Goal: Subscribe to service/newsletter

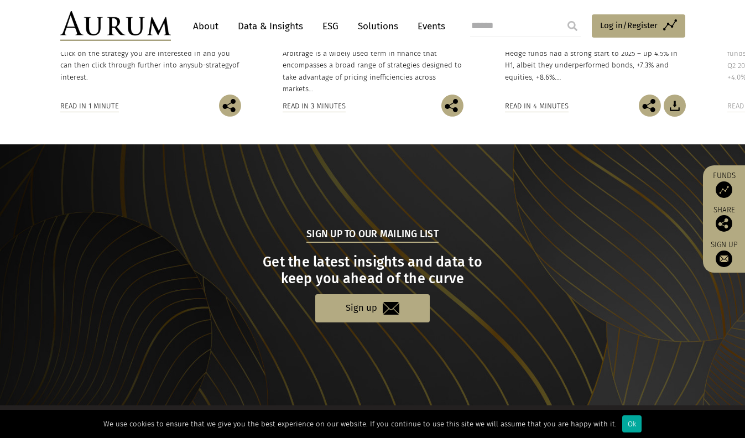
scroll to position [1108, 0]
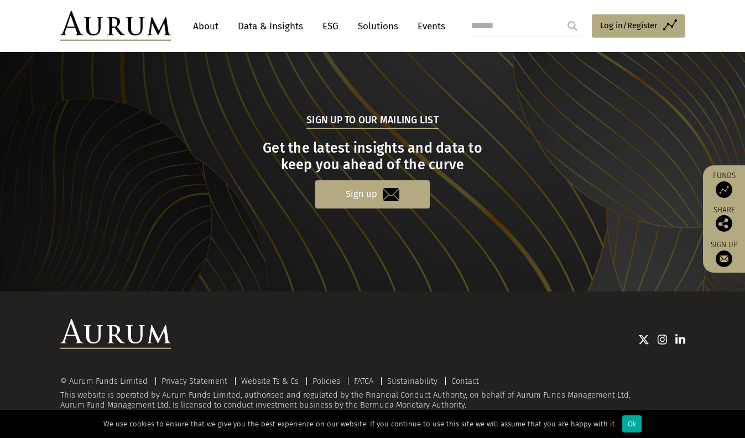
click at [359, 193] on link "Sign up" at bounding box center [372, 194] width 115 height 28
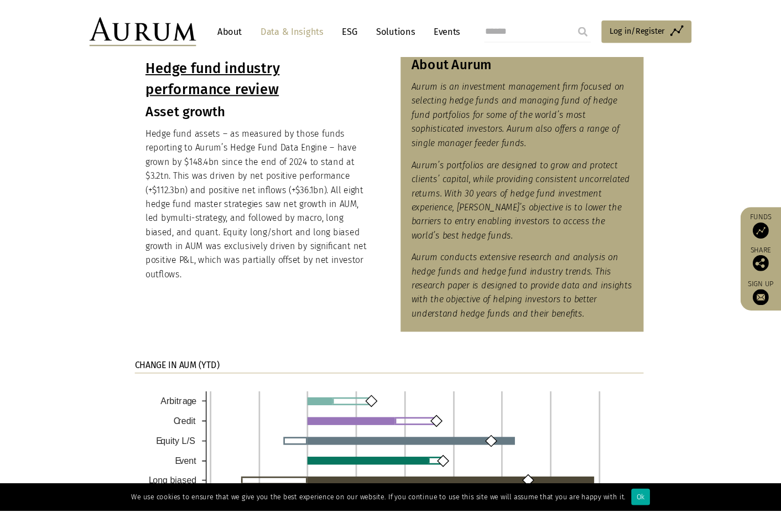
scroll to position [513, 0]
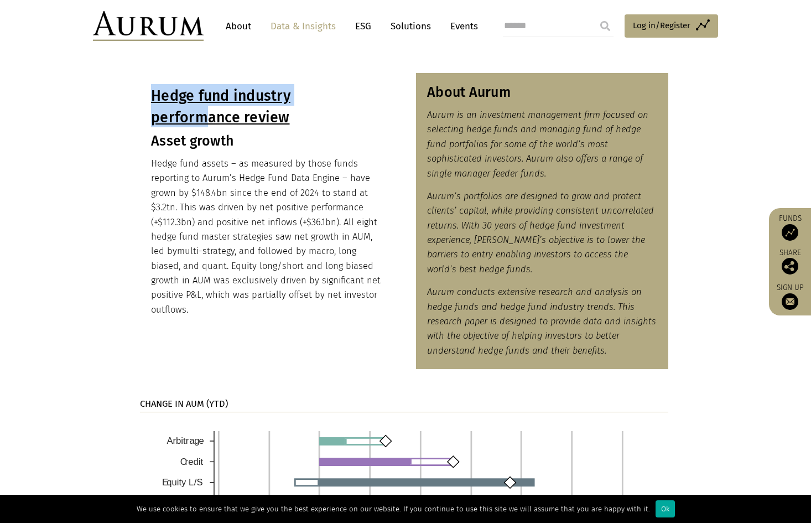
drag, startPoint x: 154, startPoint y: 93, endPoint x: 219, endPoint y: 133, distance: 75.5
click at [210, 117] on u "Hedge fund industry performance review" at bounding box center [220, 106] width 139 height 39
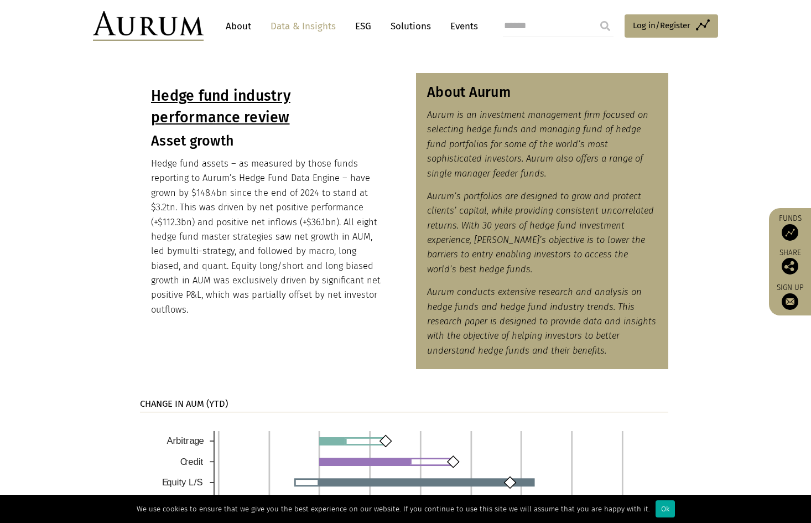
click at [228, 154] on div "Hedge fund industry performance review Asset growth Hedge fund assets – as meas…" at bounding box center [266, 200] width 252 height 255
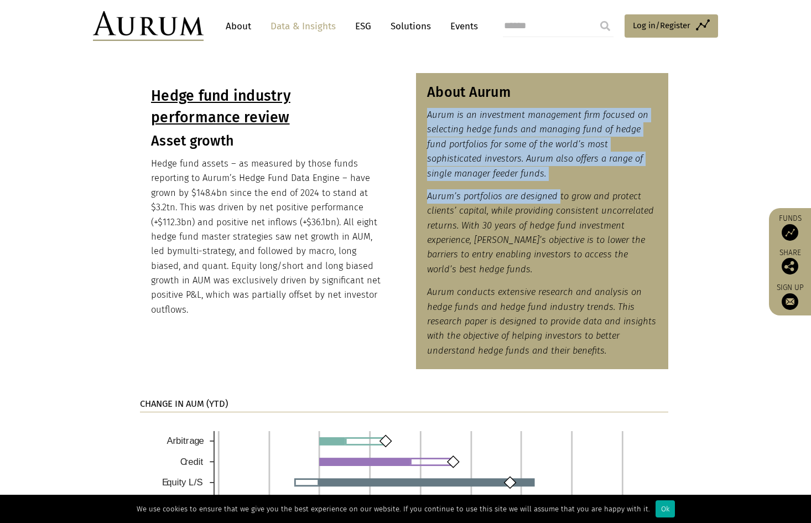
drag, startPoint x: 447, startPoint y: 107, endPoint x: 559, endPoint y: 201, distance: 146.5
click at [559, 201] on div "About Aurum Aurum is an investment management firm focused on selecting hedge f…" at bounding box center [542, 221] width 252 height 296
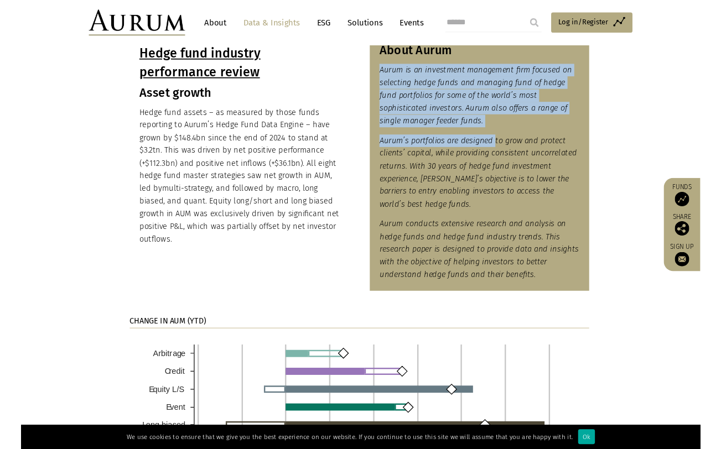
scroll to position [550, 0]
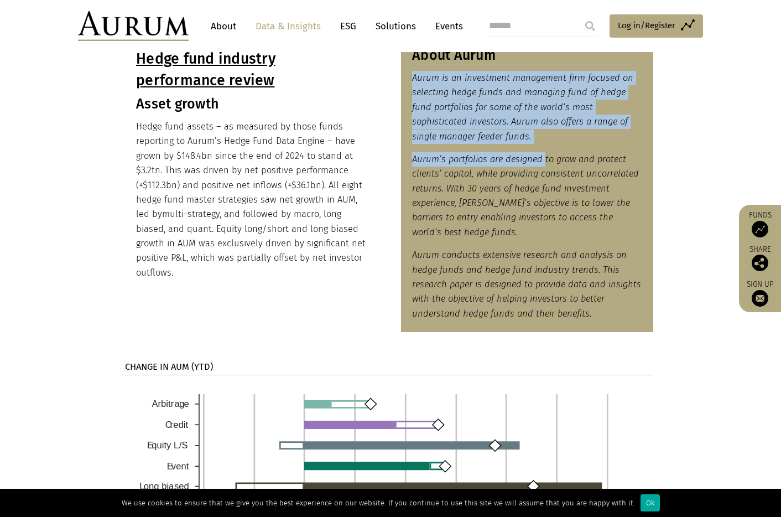
click at [476, 138] on em "Aurum is an investment management firm focused on selecting hedge funds and man…" at bounding box center [522, 106] width 221 height 69
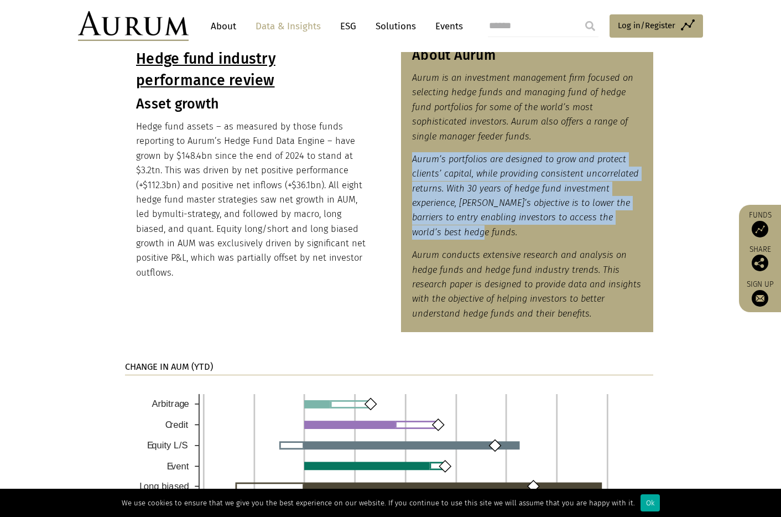
drag, startPoint x: 417, startPoint y: 164, endPoint x: 469, endPoint y: 229, distance: 83.8
click at [471, 235] on div "About Aurum Aurum is an investment management firm focused on selecting hedge f…" at bounding box center [527, 184] width 252 height 296
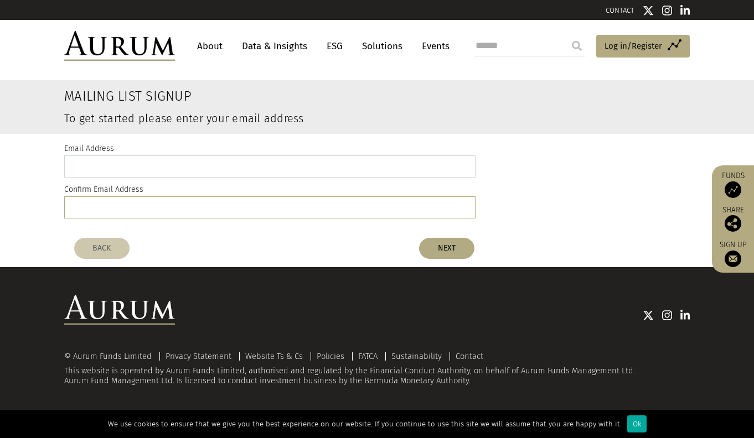
click at [225, 160] on input "email" at bounding box center [269, 166] width 411 height 22
type input "**********"
click at [443, 251] on button "NEXT" at bounding box center [446, 248] width 55 height 21
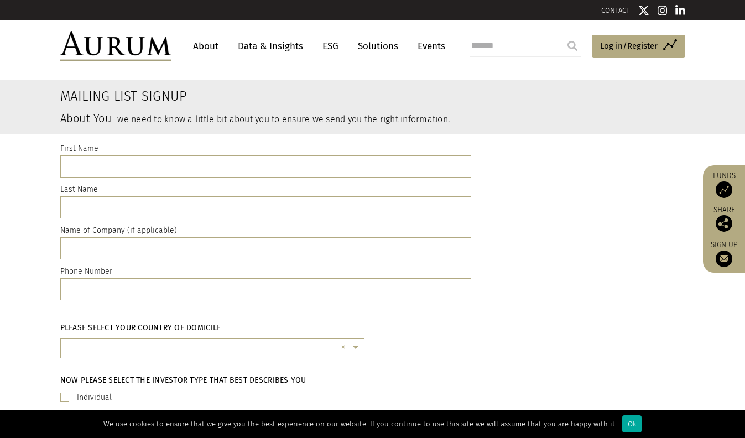
drag, startPoint x: 224, startPoint y: 179, endPoint x: 224, endPoint y: 172, distance: 7.2
click at [224, 179] on div "First Name Last Name Name of Company (if applicable) Phone Number" at bounding box center [266, 224] width 428 height 164
click at [224, 172] on input "text" at bounding box center [265, 166] width 411 height 22
type input "*****"
type input "**"
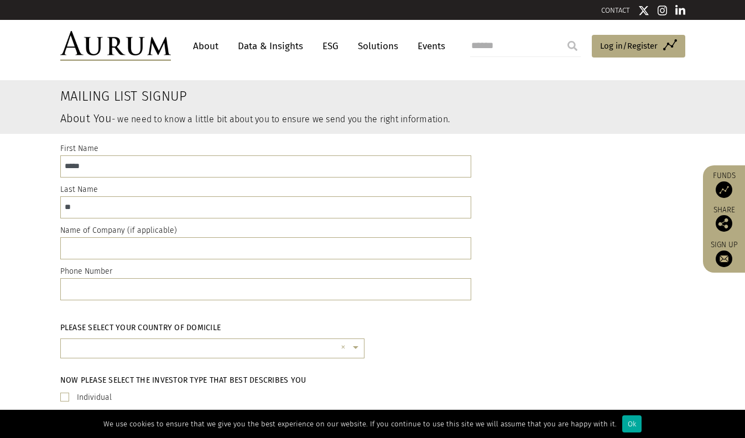
click at [209, 236] on div "Name of Company (if applicable)" at bounding box center [265, 241] width 411 height 35
click at [213, 243] on input "text" at bounding box center [265, 248] width 411 height 22
type input "**********"
click at [235, 297] on input "text" at bounding box center [265, 289] width 411 height 22
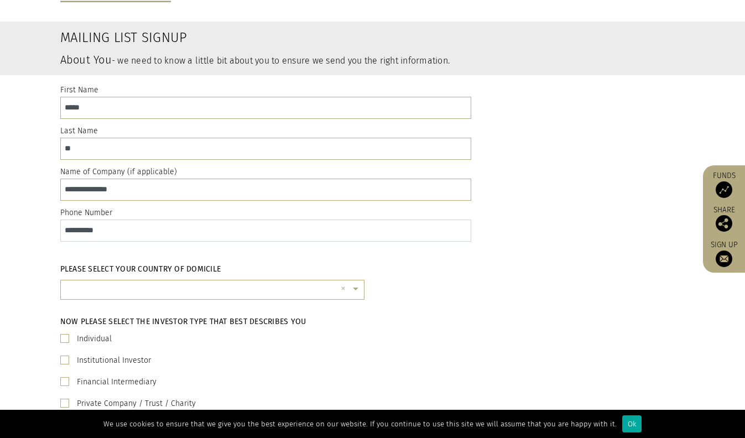
scroll to position [107, 0]
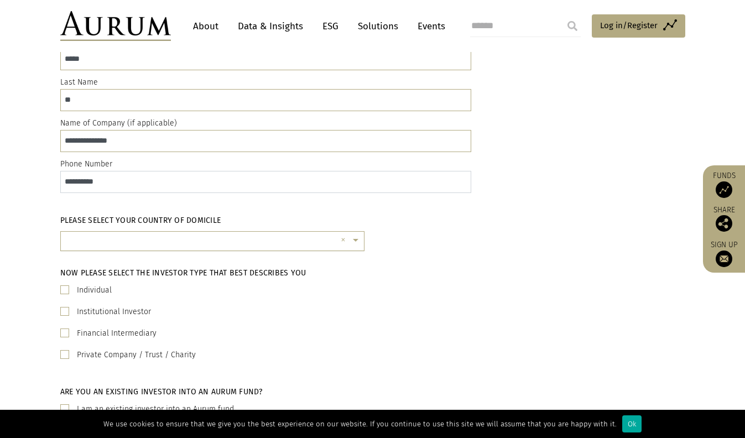
type input "**********"
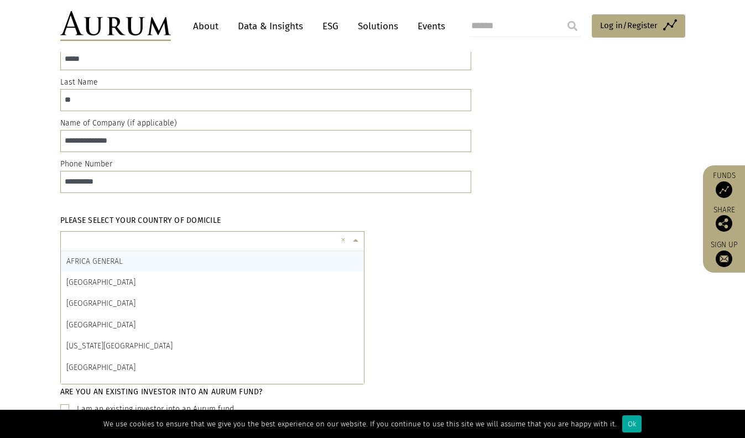
click at [245, 237] on input "text" at bounding box center [201, 246] width 270 height 22
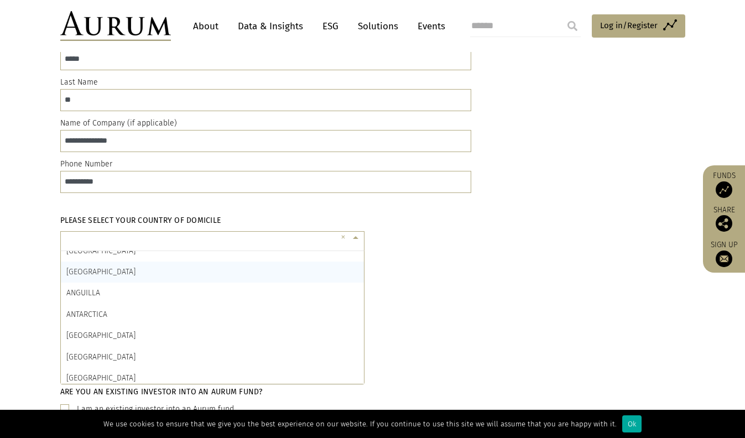
scroll to position [251, 0]
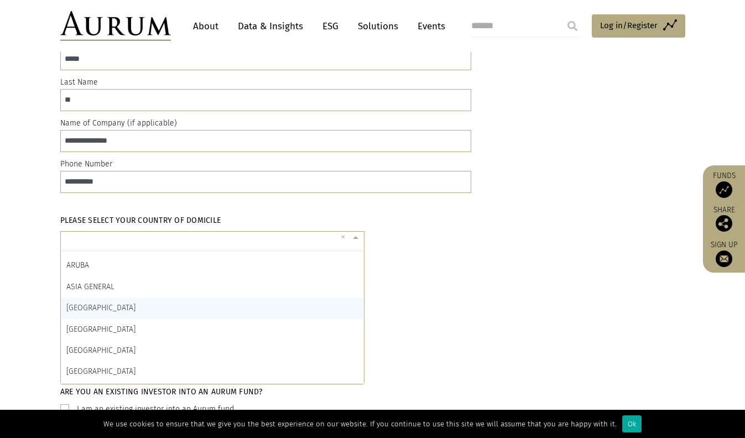
click at [212, 311] on div "AUSTRALIA" at bounding box center [212, 308] width 303 height 21
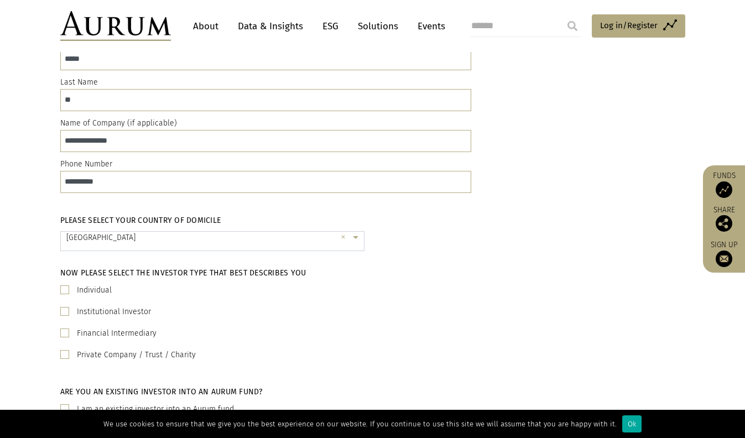
scroll to position [212, 0]
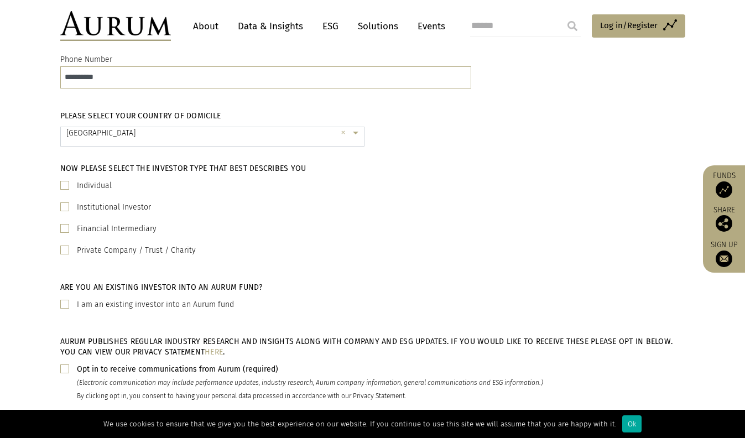
click at [77, 214] on label "Institutional Investor" at bounding box center [114, 207] width 74 height 13
click at [64, 186] on span at bounding box center [64, 185] width 9 height 9
click at [68, 231] on span at bounding box center [64, 228] width 9 height 9
click at [66, 250] on span at bounding box center [64, 250] width 9 height 9
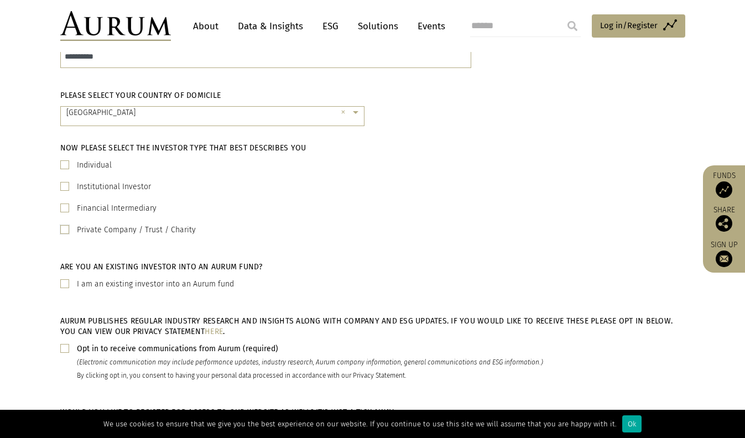
scroll to position [235, 0]
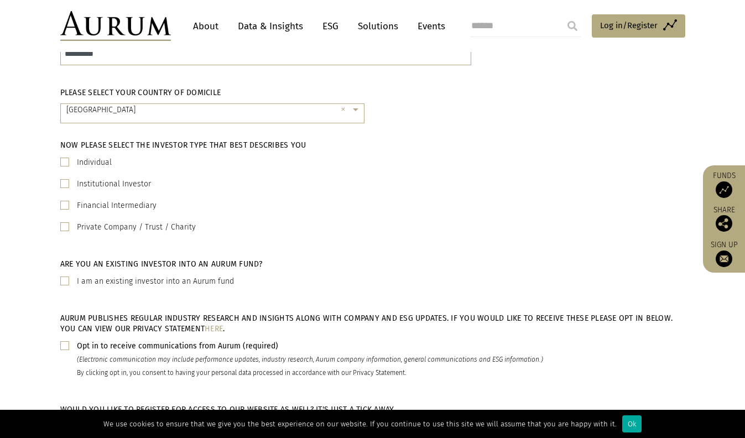
click at [63, 277] on span at bounding box center [64, 281] width 9 height 9
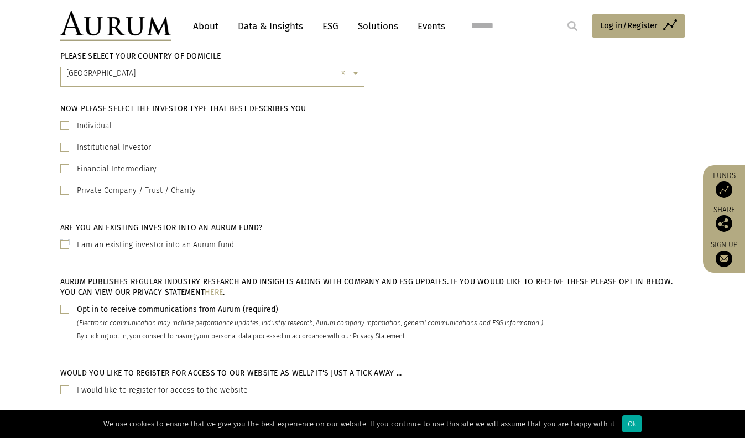
scroll to position [340, 0]
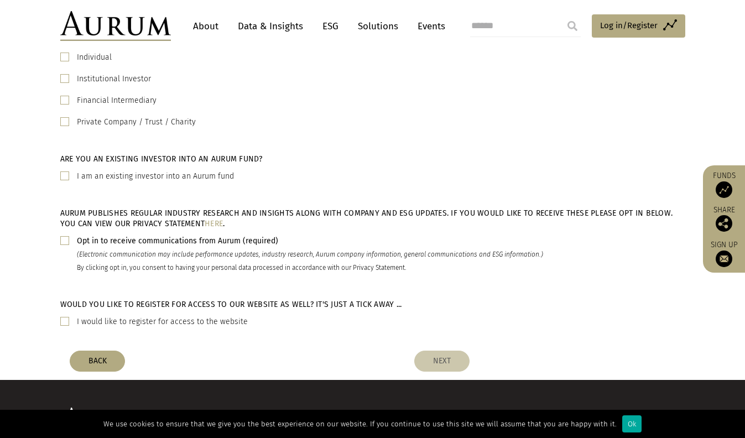
click at [64, 241] on span at bounding box center [64, 240] width 9 height 9
click at [65, 321] on span at bounding box center [64, 321] width 9 height 9
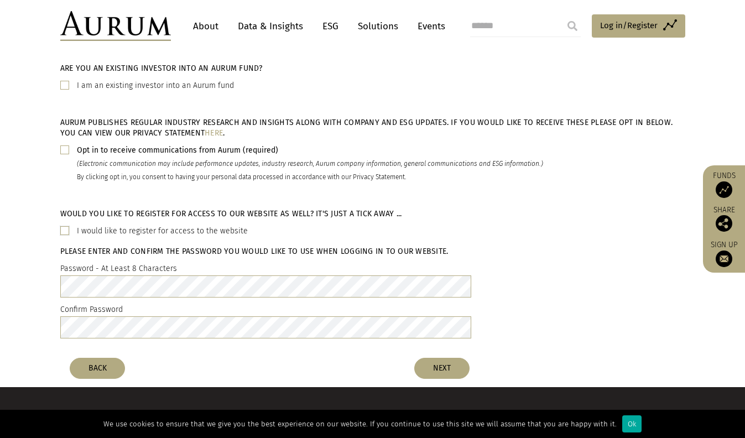
scroll to position [527, 0]
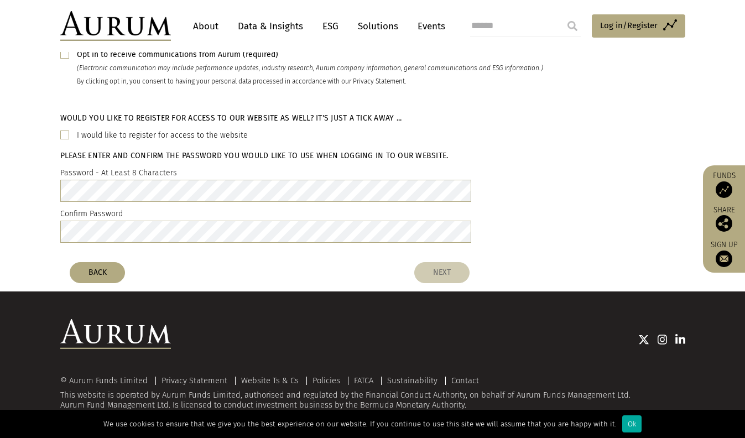
click at [463, 273] on button "NEXT" at bounding box center [441, 272] width 55 height 21
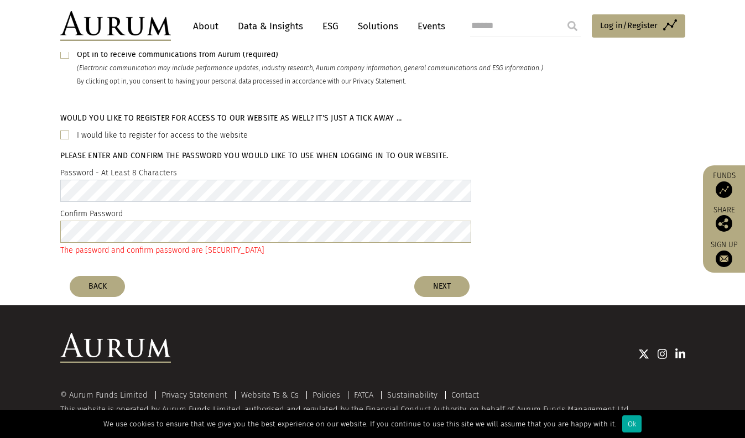
click at [84, 168] on div "Please enter and confirm the password you would like to use when logging in to …" at bounding box center [265, 175] width 411 height 51
click at [68, 220] on div "Confirm Password The password and confirm password are different" at bounding box center [265, 232] width 411 height 50
click at [380, 266] on div "Would you like to register for access to our website as well? It's just a tick …" at bounding box center [372, 188] width 745 height 167
click at [429, 290] on button "NEXT" at bounding box center [441, 286] width 55 height 21
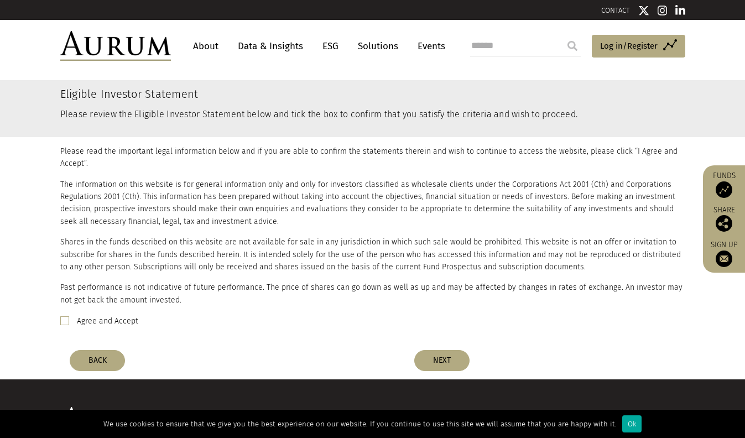
click at [128, 163] on p "Please read the important legal information below and if you are able to confir…" at bounding box center [372, 158] width 625 height 25
click at [64, 296] on p "Past performance is not indicative of future performance. The price of shares c…" at bounding box center [372, 294] width 625 height 25
drag, startPoint x: 414, startPoint y: 116, endPoint x: 560, endPoint y: 125, distance: 146.9
click at [560, 125] on div "Eligible Investor Statement Please review the Eligible Investor Statement below…" at bounding box center [373, 108] width 642 height 39
click at [216, 183] on p "The information on this website is for general information only and only for in…" at bounding box center [372, 204] width 625 height 50
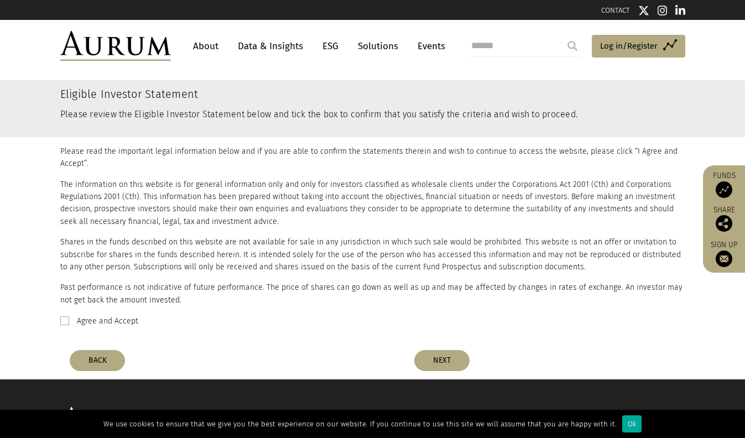
click at [60, 322] on span at bounding box center [64, 320] width 9 height 9
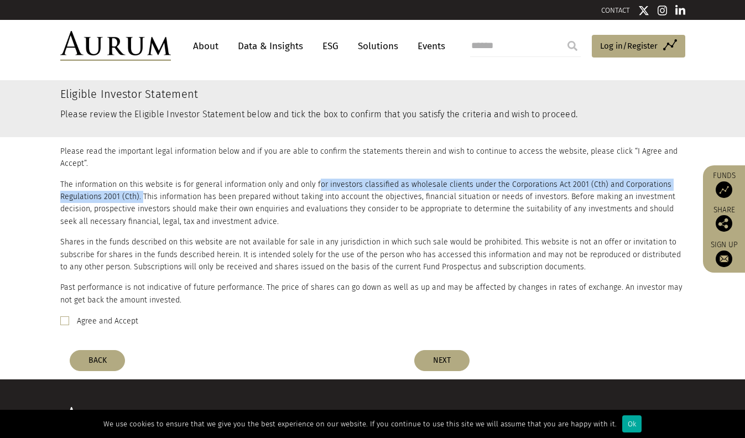
drag, startPoint x: 314, startPoint y: 184, endPoint x: 150, endPoint y: 192, distance: 164.0
click at [144, 193] on p "The information on this website is for general information only and only for in…" at bounding box center [372, 204] width 625 height 50
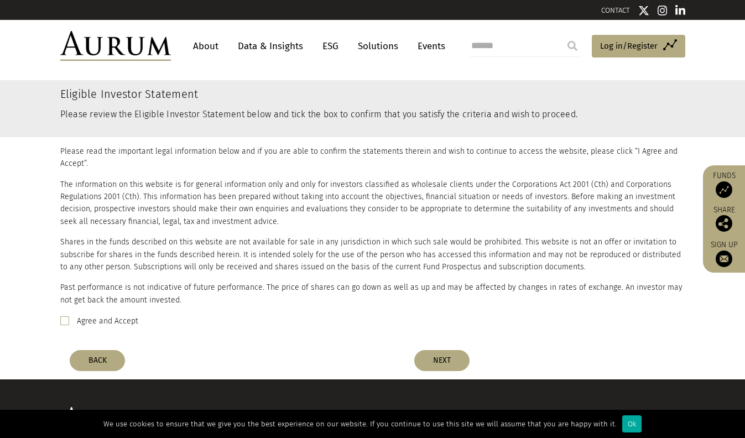
drag, startPoint x: 254, startPoint y: 234, endPoint x: 355, endPoint y: 307, distance: 124.4
click at [255, 234] on p "Please read the important legal information below and if you are able to confir…" at bounding box center [372, 226] width 625 height 161
click at [439, 361] on button "NEXT" at bounding box center [441, 360] width 55 height 21
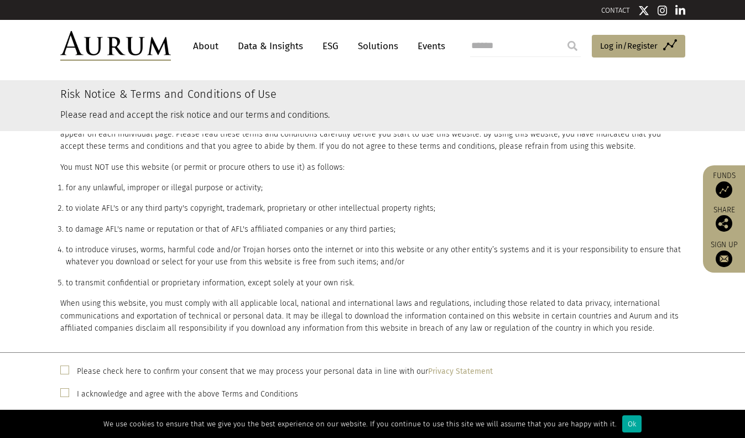
scroll to position [861, 0]
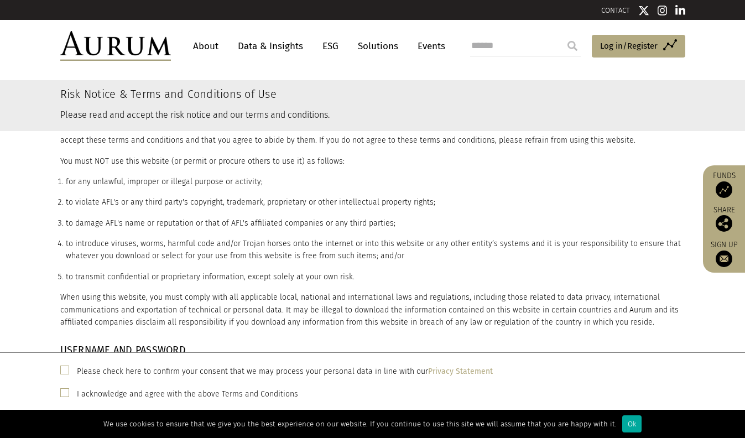
click at [147, 371] on label "Please check here to confirm your consent that we may process your personal dat…" at bounding box center [285, 371] width 416 height 13
click at [138, 396] on label "I acknowledge and agree with the above Terms and Conditions" at bounding box center [187, 394] width 221 height 13
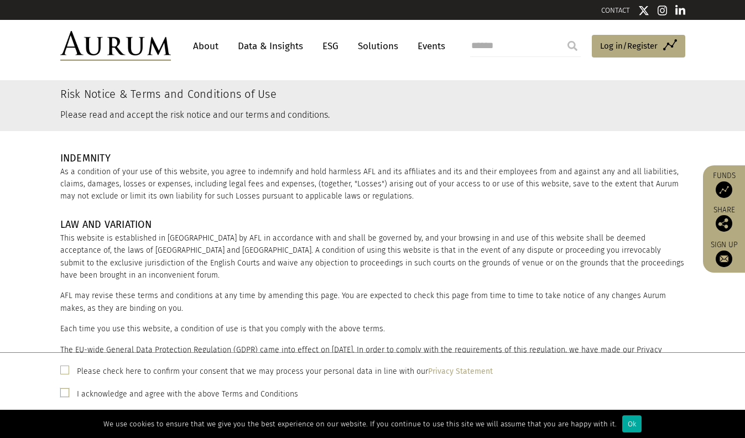
scroll to position [161, 0]
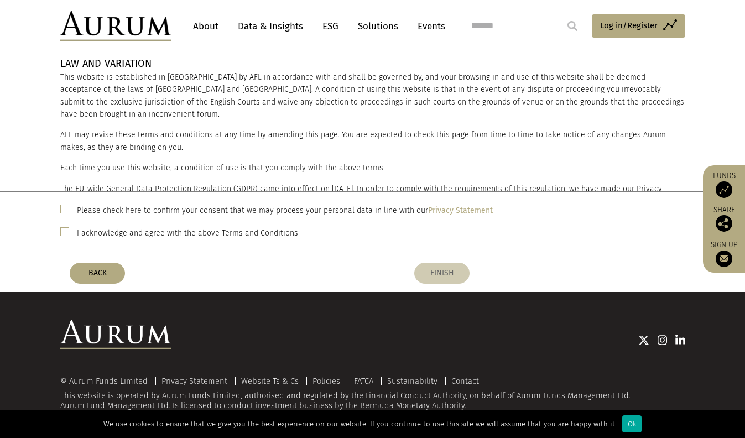
drag, startPoint x: 421, startPoint y: 263, endPoint x: 439, endPoint y: 269, distance: 18.7
click at [422, 263] on button "FINISH" at bounding box center [441, 273] width 55 height 21
click at [442, 274] on button "FINISH" at bounding box center [441, 273] width 55 height 21
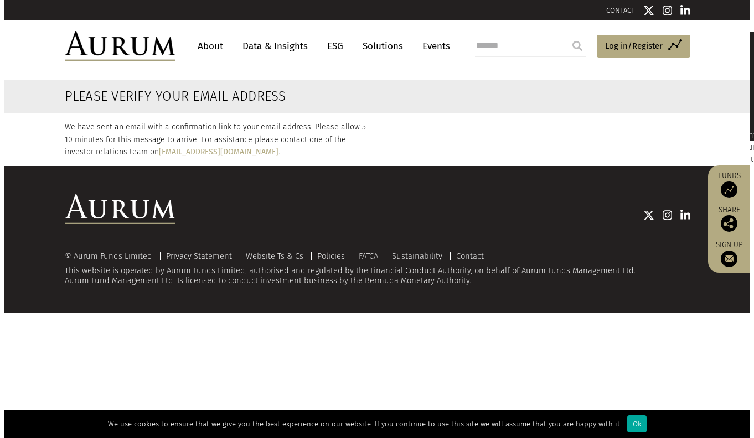
scroll to position [0, 0]
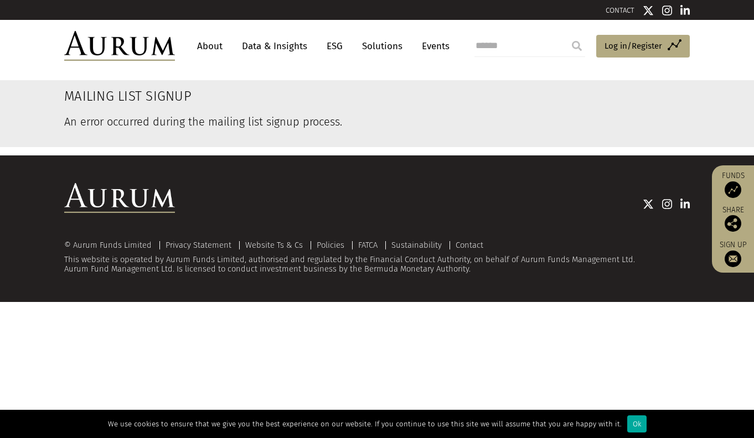
click at [110, 48] on img at bounding box center [119, 46] width 111 height 30
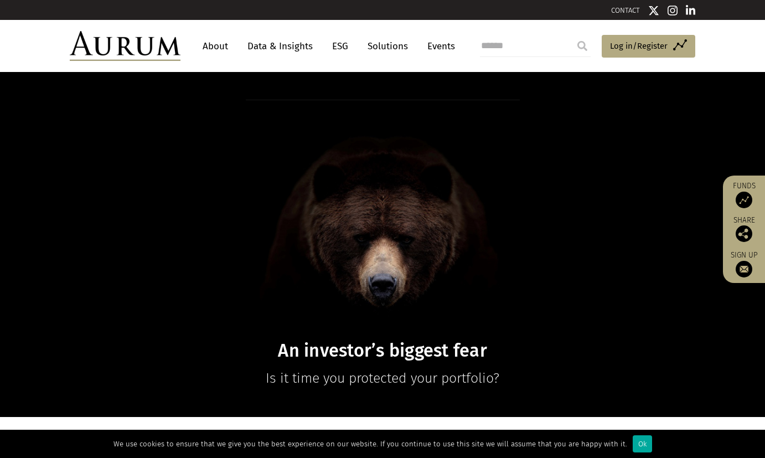
click at [226, 45] on link "About" at bounding box center [215, 46] width 37 height 20
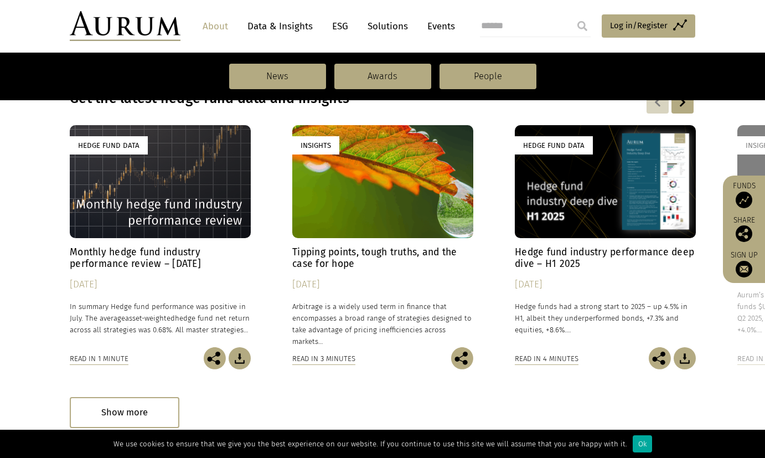
scroll to position [790, 0]
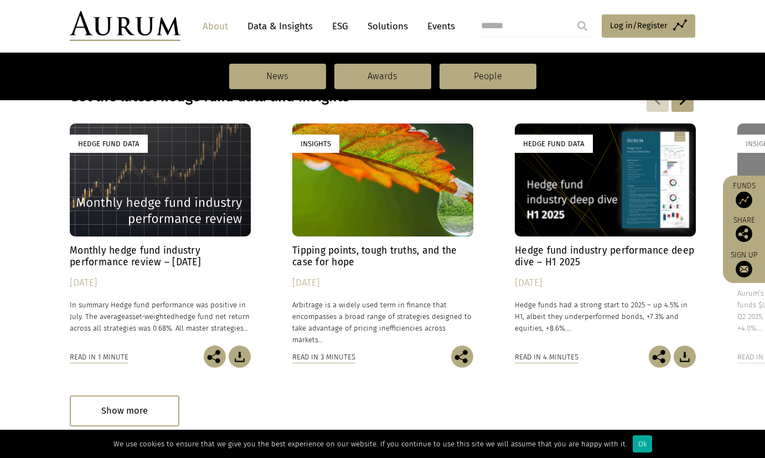
click at [179, 212] on div "Hedge Fund Data" at bounding box center [160, 179] width 181 height 113
